Goal: Task Accomplishment & Management: Complete application form

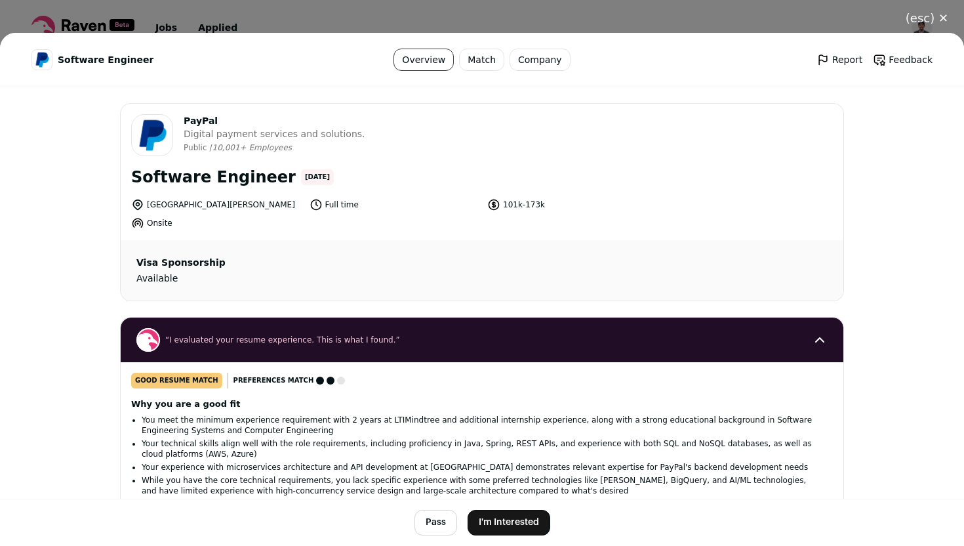
scroll to position [1718, 0]
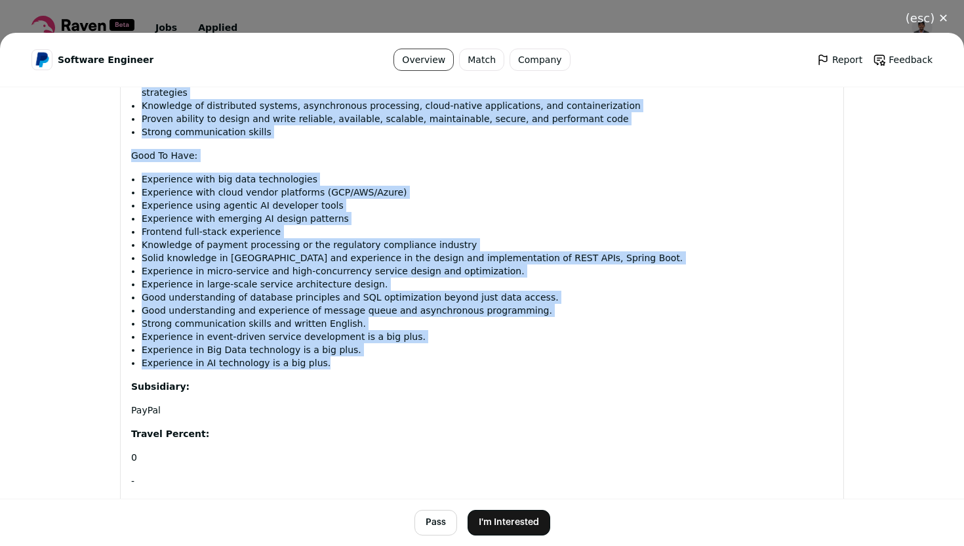
click at [527, 525] on button "I'm Interested" at bounding box center [509, 523] width 83 height 26
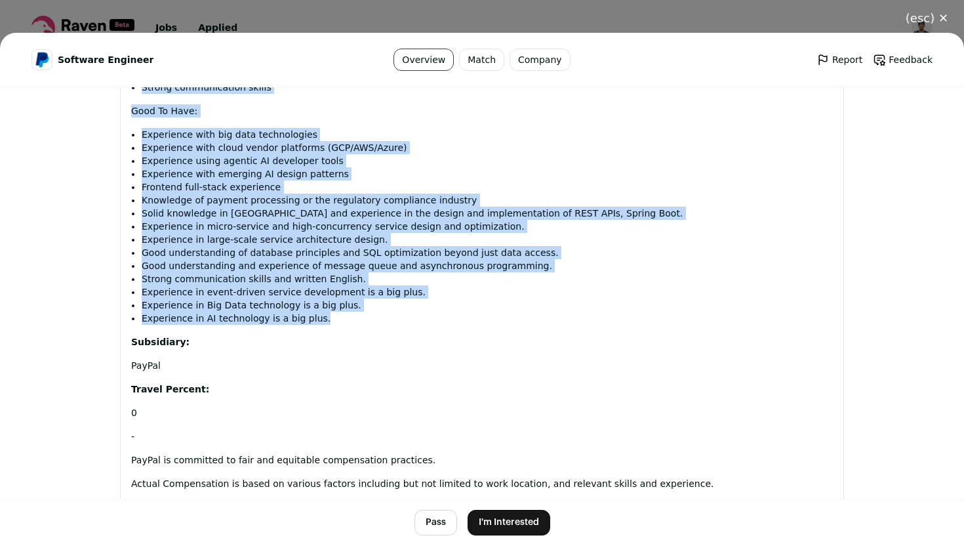
scroll to position [1713, 0]
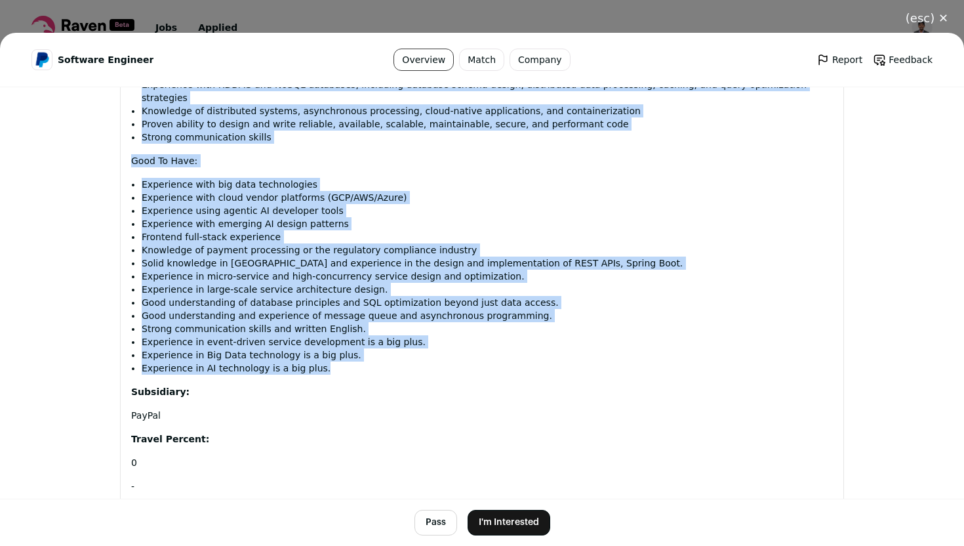
click at [494, 517] on button "I'm Interested" at bounding box center [509, 523] width 83 height 26
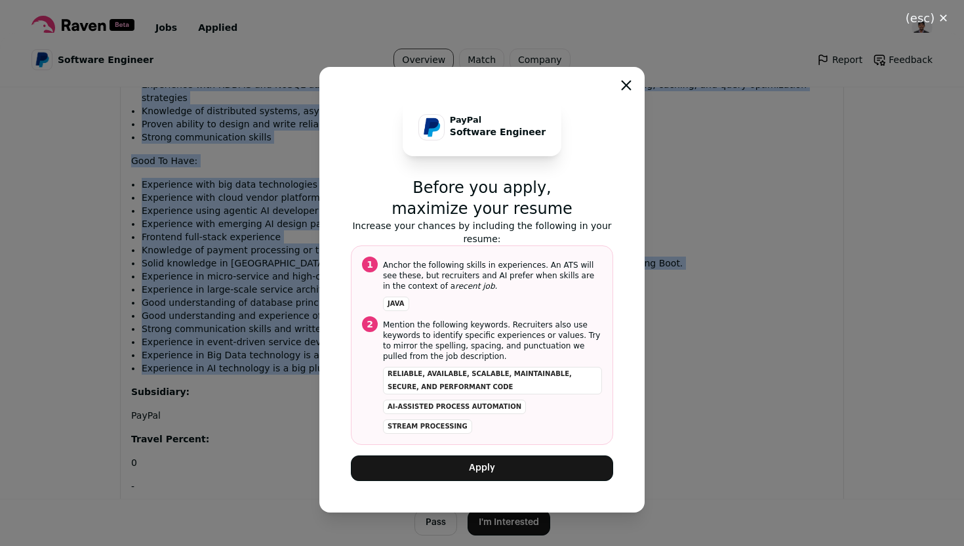
click at [505, 466] on button "Apply" at bounding box center [482, 468] width 262 height 26
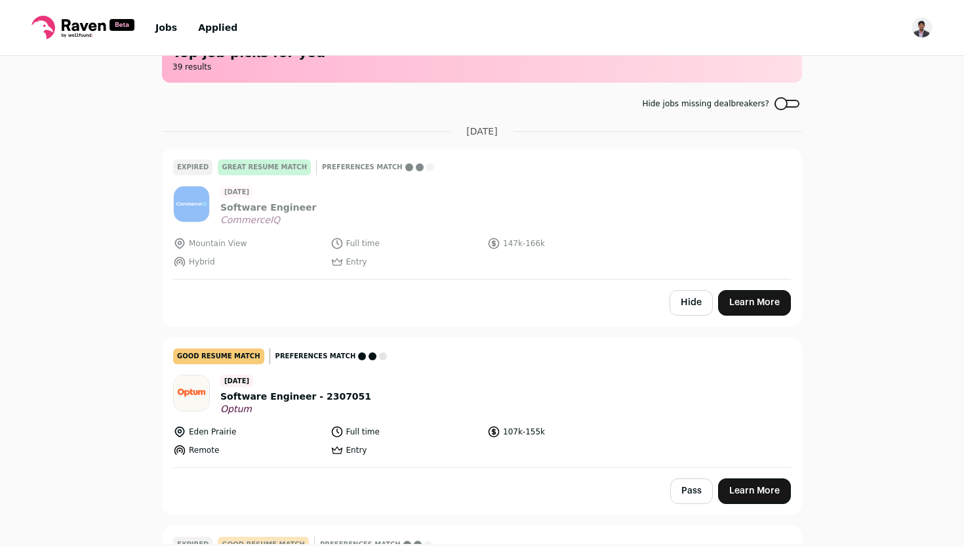
scroll to position [0, 0]
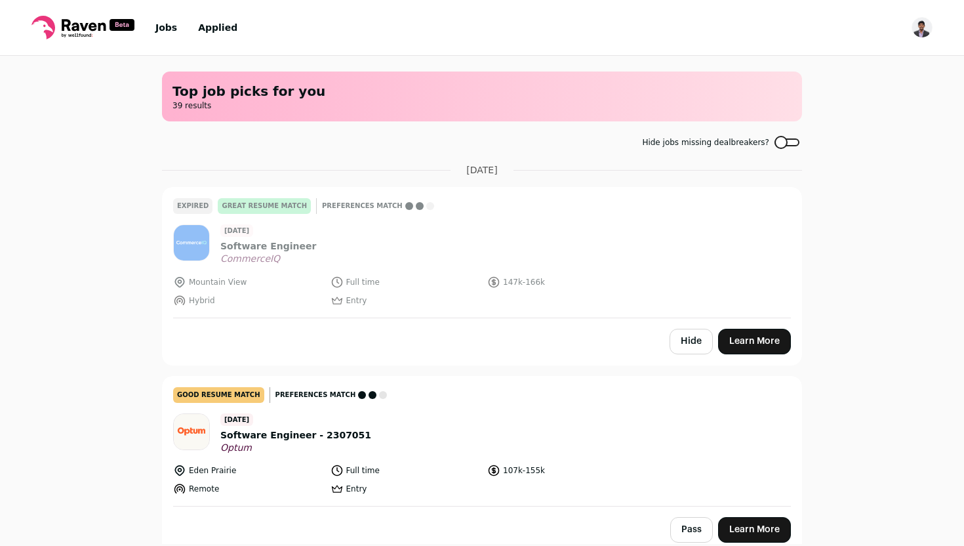
click at [788, 141] on div at bounding box center [786, 142] width 25 height 8
